Goal: Browse casually: Explore the website without a specific task or goal

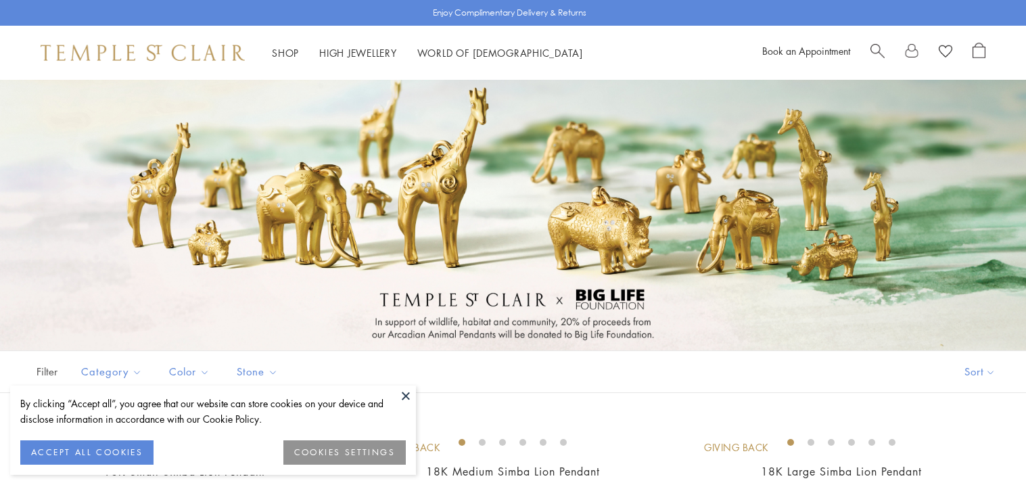
click at [78, 450] on button "ACCEPT ALL COOKIES" at bounding box center [86, 452] width 133 height 24
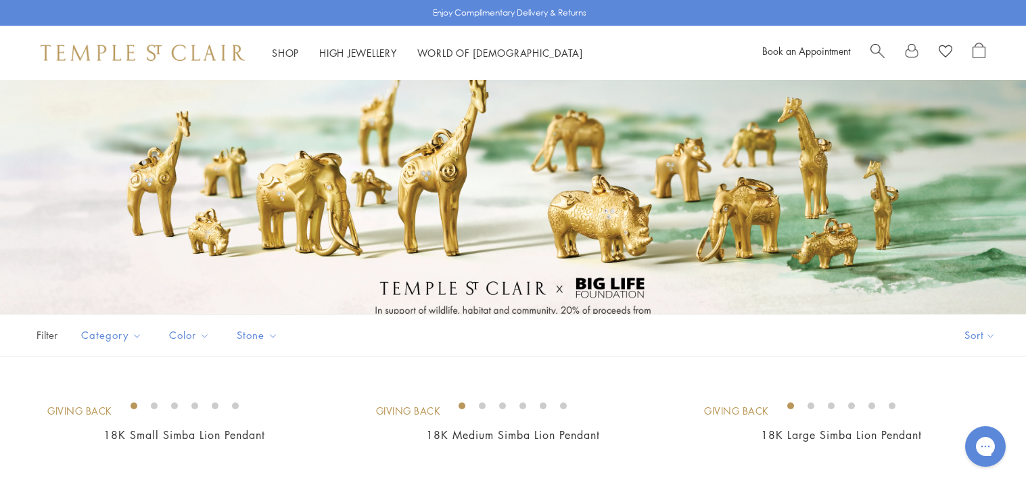
scroll to position [41, 0]
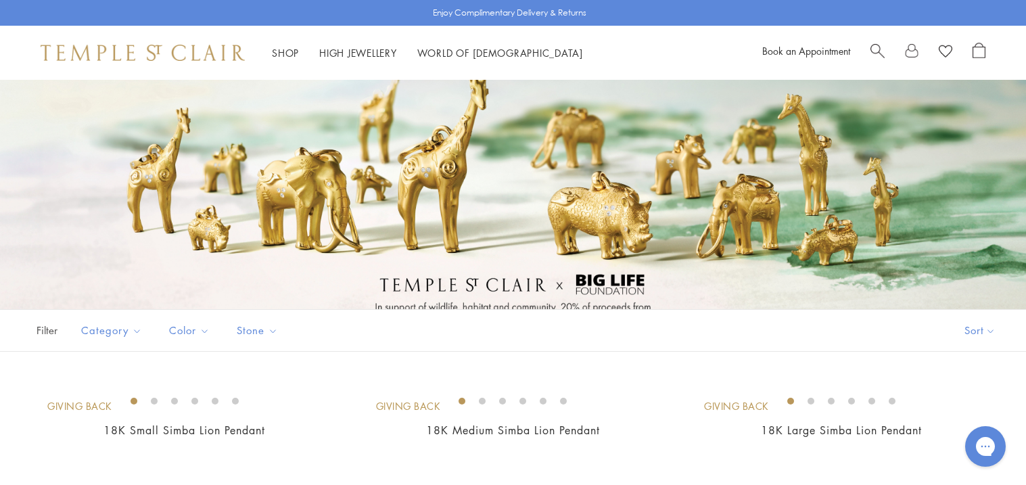
click at [605, 241] on div at bounding box center [513, 200] width 1026 height 271
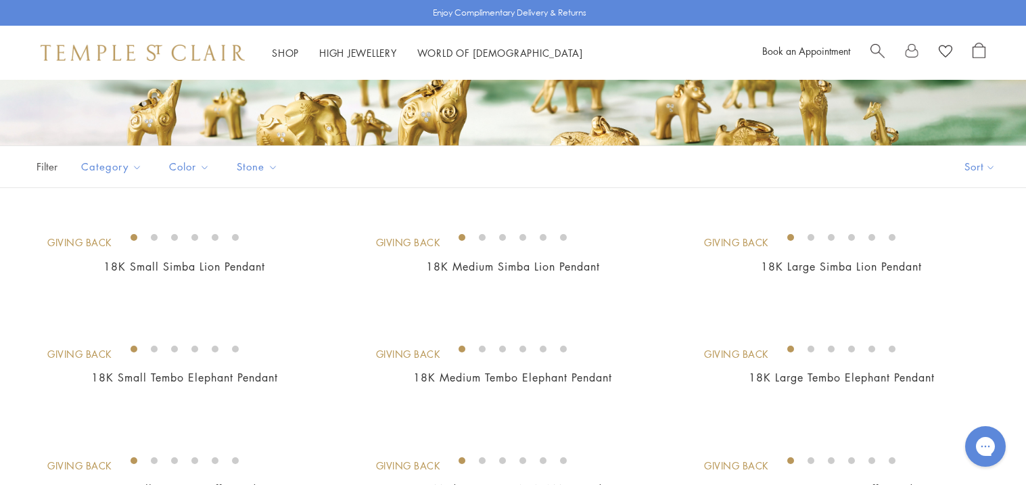
scroll to position [220, 0]
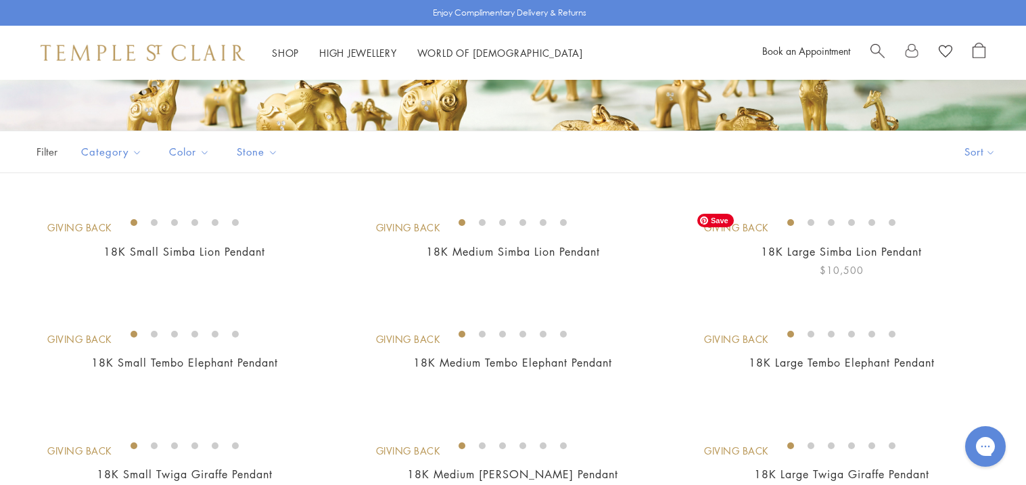
click at [0, 0] on img at bounding box center [0, 0] width 0 height 0
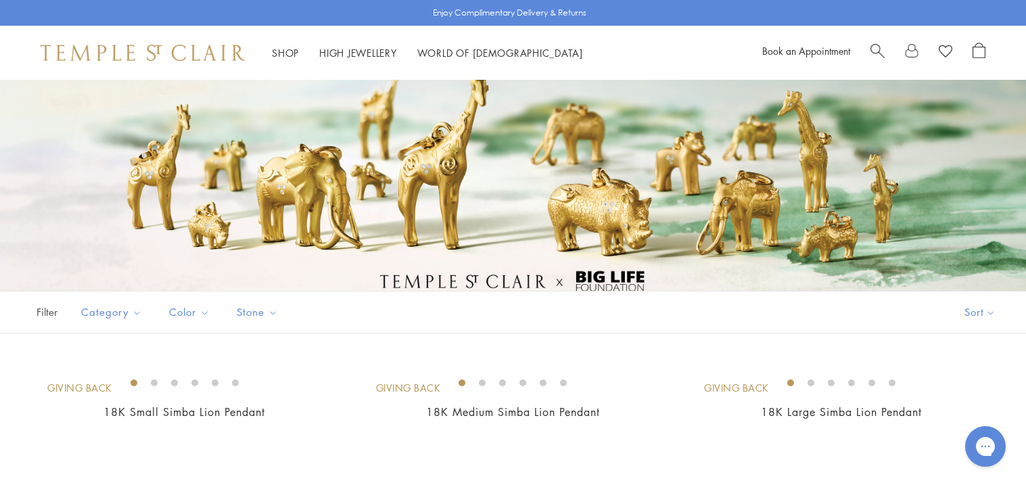
scroll to position [65, 0]
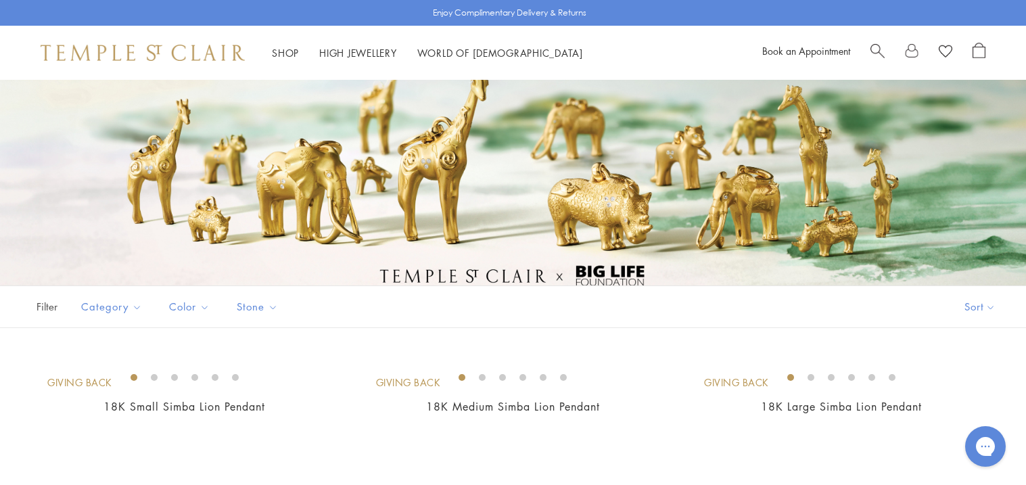
click at [682, 185] on div at bounding box center [513, 191] width 1026 height 271
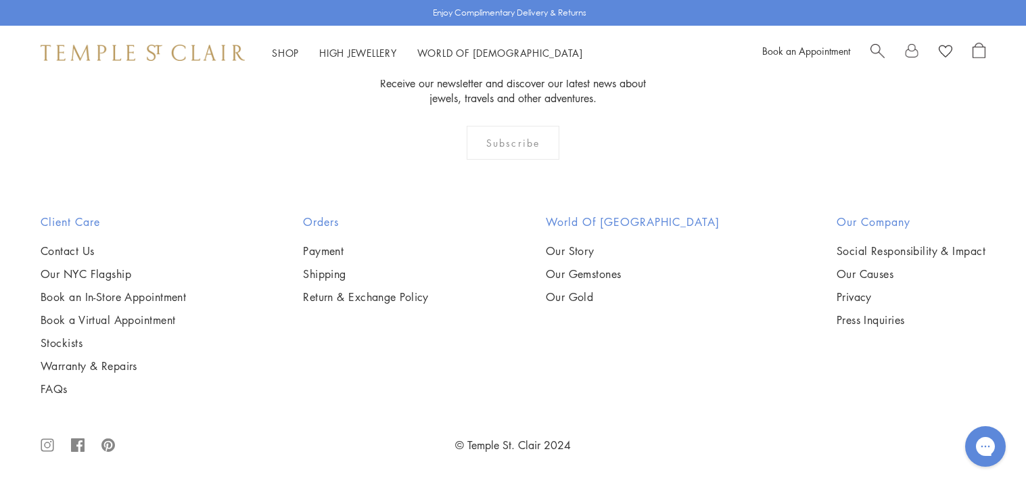
scroll to position [1353, 0]
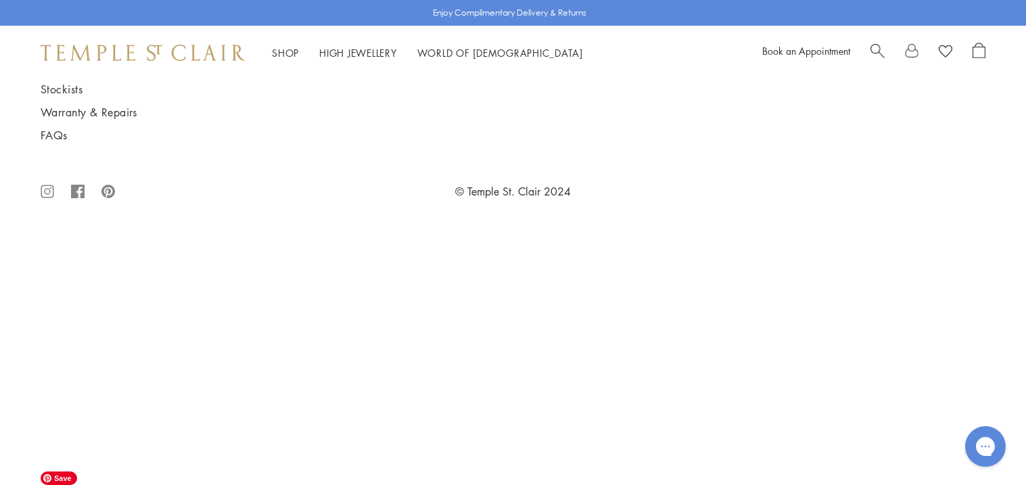
click at [0, 0] on img at bounding box center [0, 0] width 0 height 0
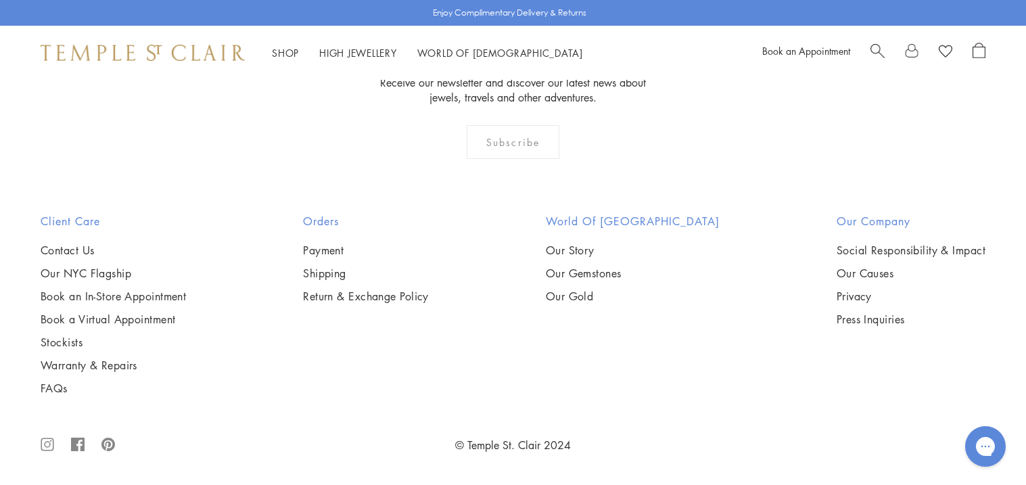
scroll to position [2080, 0]
